Goal: Check status: Check status

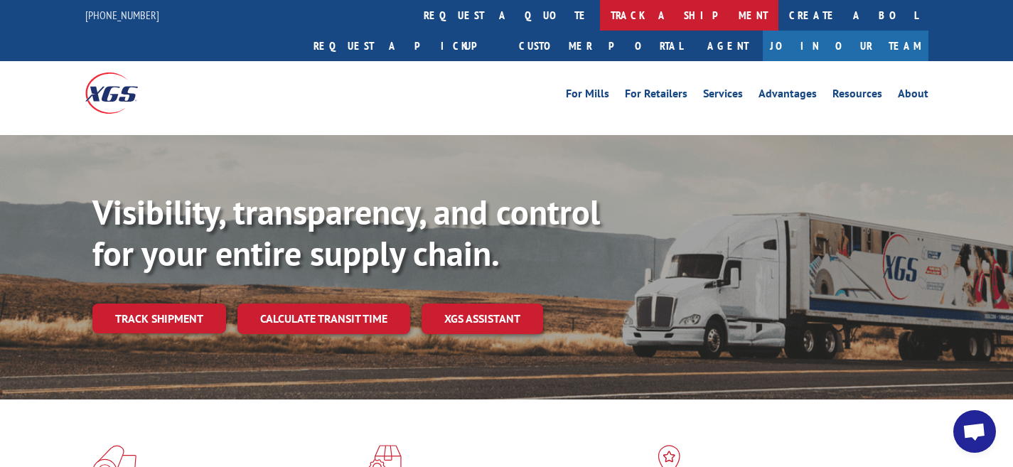
click at [600, 16] on link "track a shipment" at bounding box center [689, 15] width 179 height 31
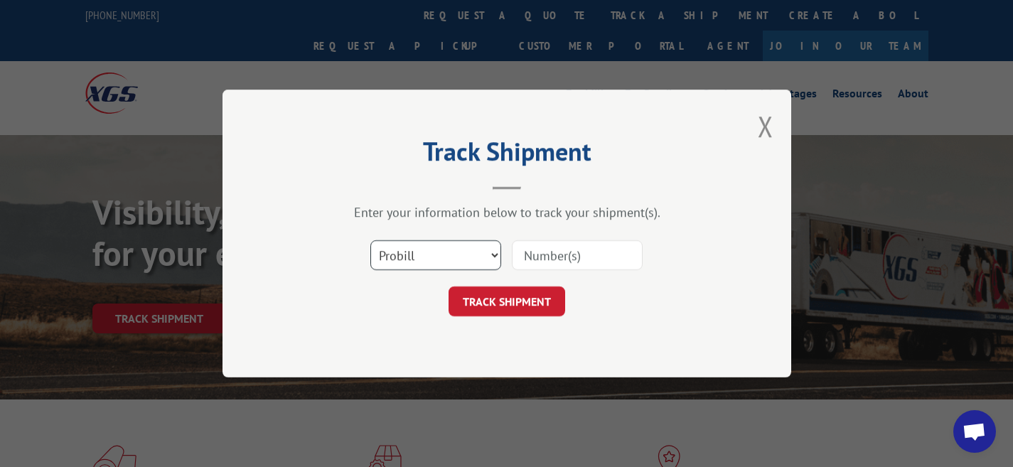
click at [475, 259] on select "Select category... Probill BOL PO" at bounding box center [436, 255] width 131 height 30
select select "bol"
click at [371, 240] on select "Select category... Probill BOL PO" at bounding box center [436, 255] width 131 height 30
click at [534, 252] on input at bounding box center [577, 255] width 131 height 30
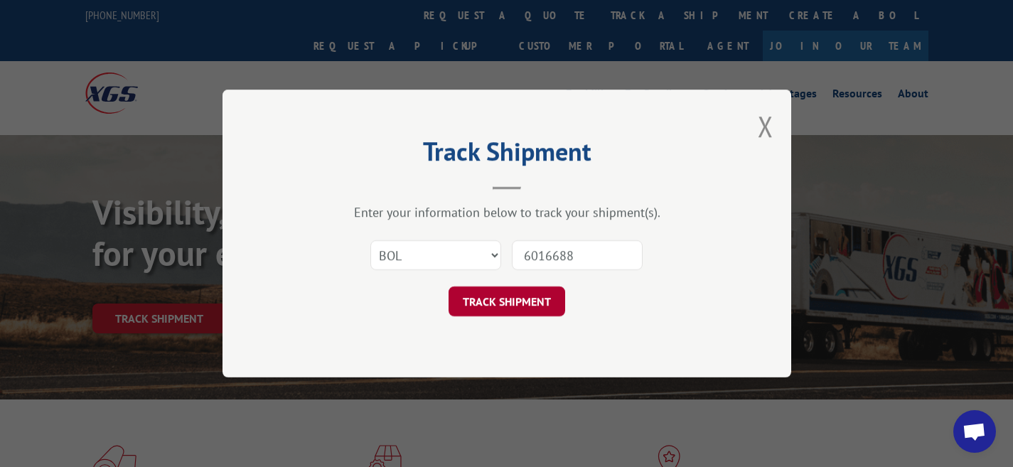
type input "6016688"
click at [472, 304] on button "TRACK SHIPMENT" at bounding box center [507, 302] width 117 height 30
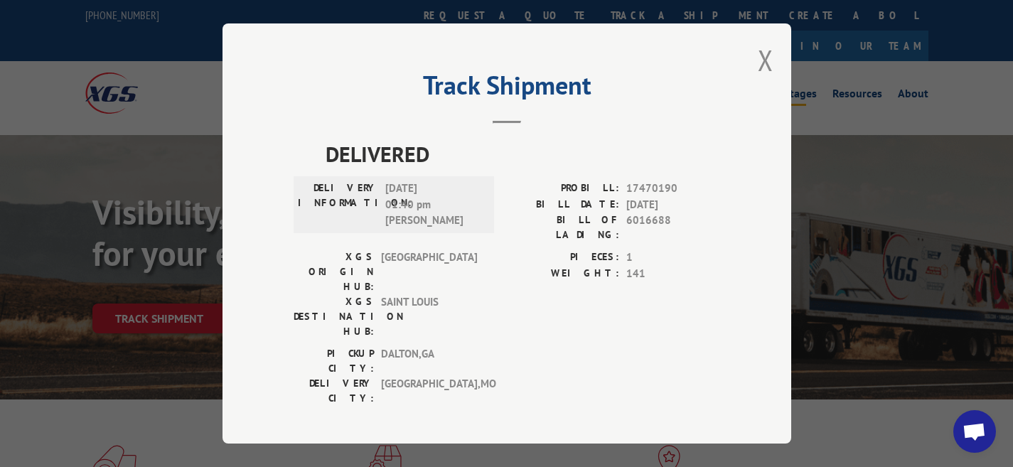
click at [767, 67] on button "Close modal" at bounding box center [766, 60] width 16 height 38
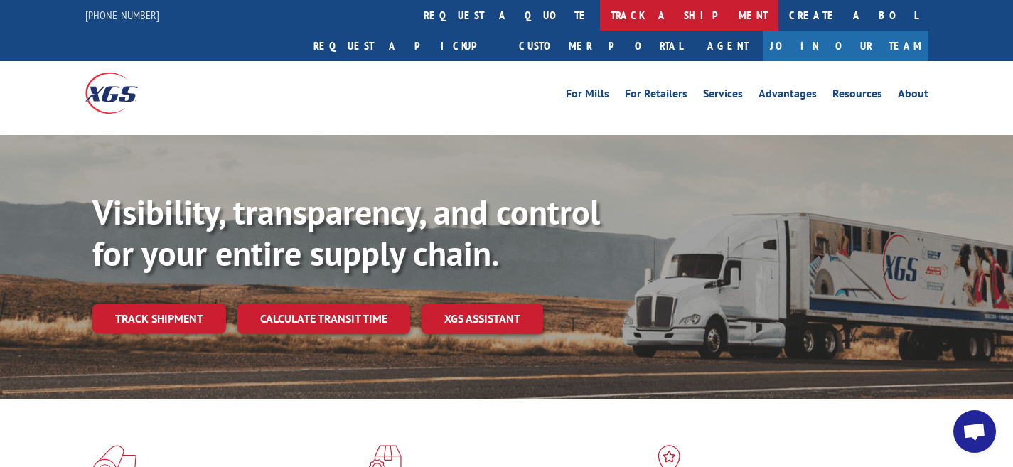
click at [600, 14] on link "track a shipment" at bounding box center [689, 15] width 179 height 31
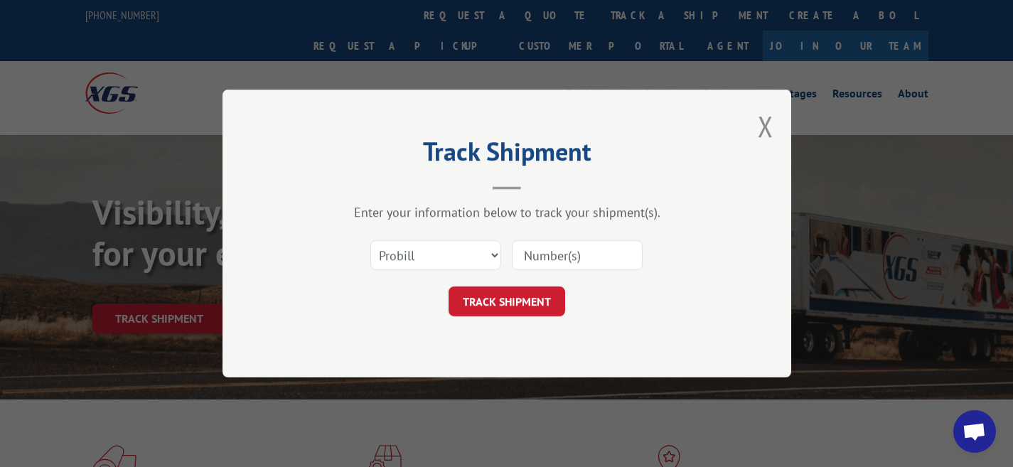
click at [537, 258] on input at bounding box center [577, 255] width 131 height 30
type input "6016608"
click at [489, 262] on select "Select category... Probill BOL PO" at bounding box center [436, 255] width 131 height 30
select select "bol"
click at [371, 240] on select "Select category... Probill BOL PO" at bounding box center [436, 255] width 131 height 30
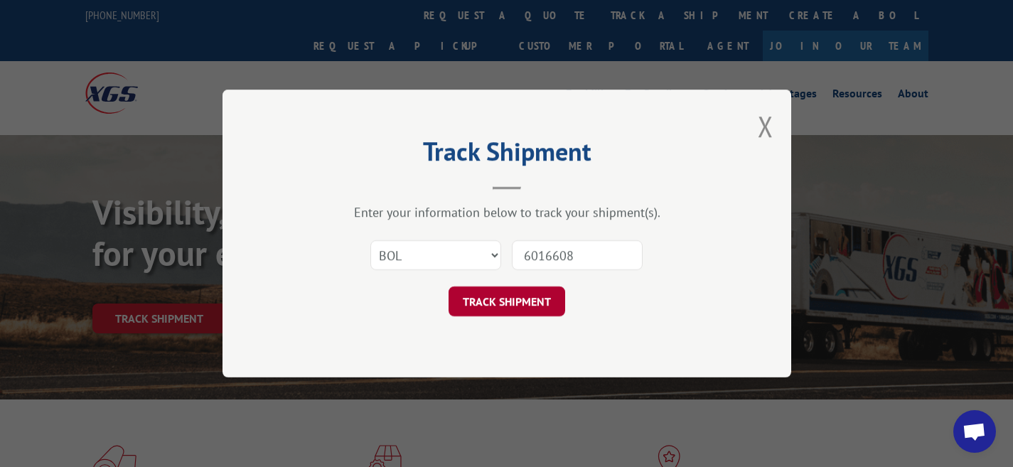
click at [501, 297] on button "TRACK SHIPMENT" at bounding box center [507, 302] width 117 height 30
